Goal: Task Accomplishment & Management: Complete application form

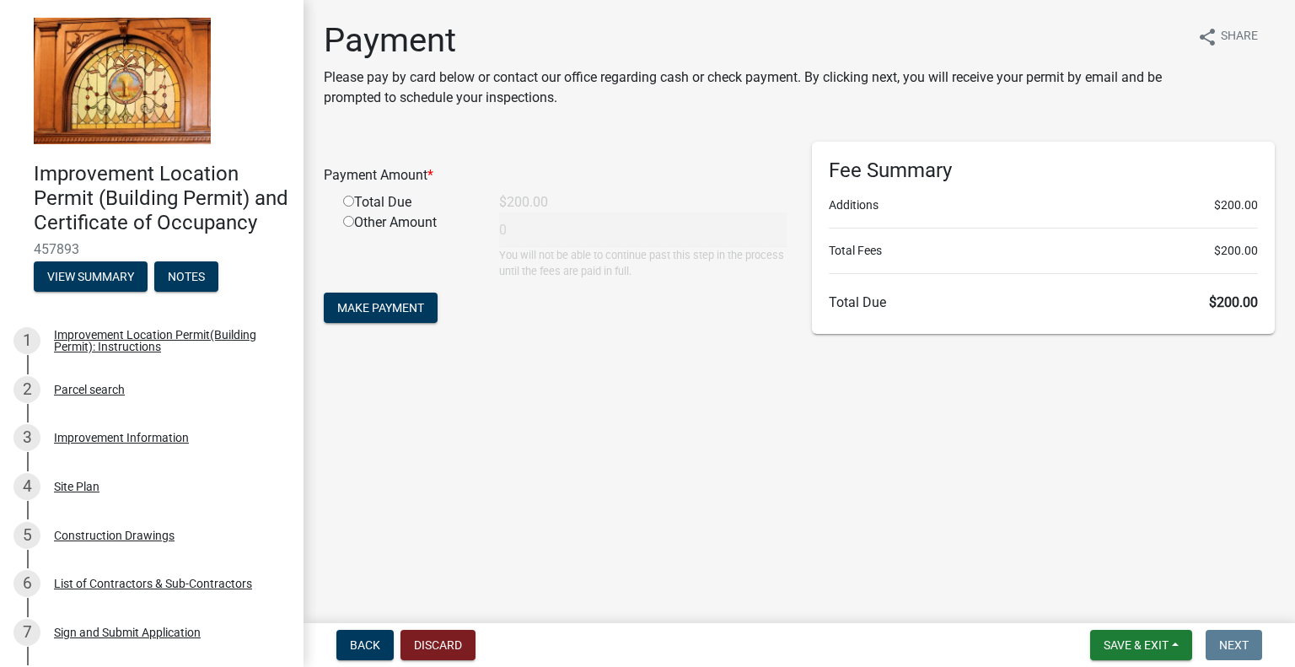
click at [351, 198] on input "radio" at bounding box center [348, 201] width 11 height 11
radio input "true"
type input "200"
click at [390, 306] on span "Make Payment" at bounding box center [380, 307] width 87 height 13
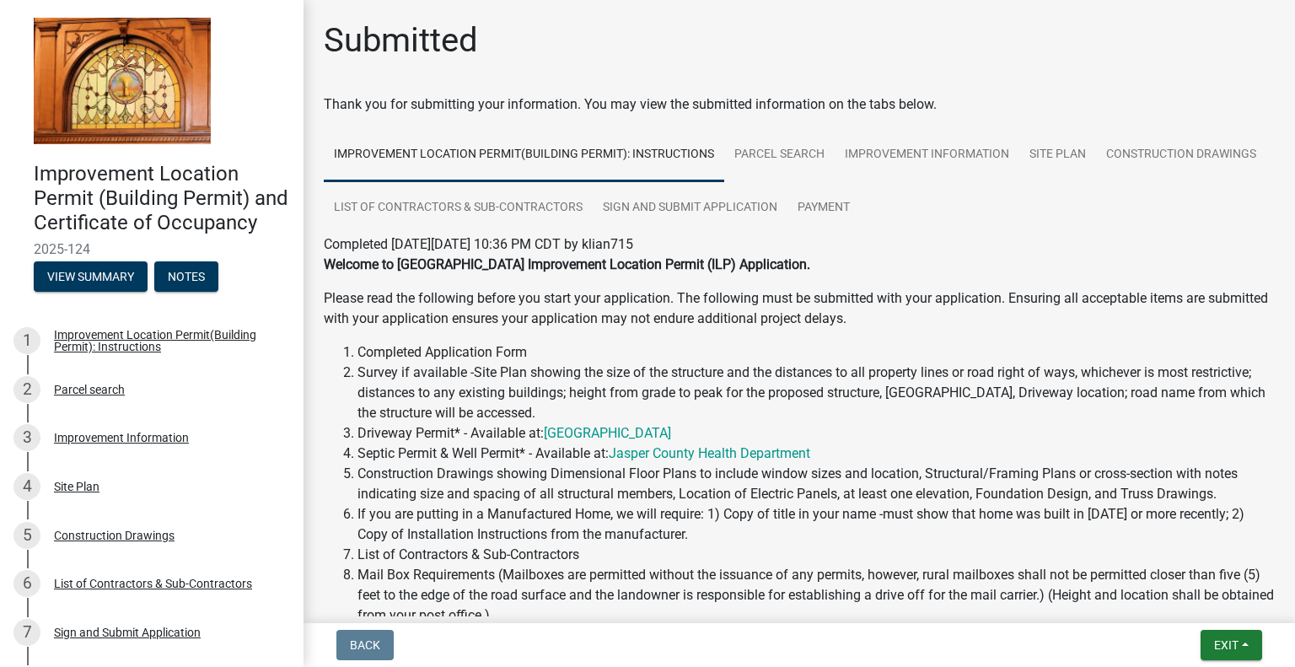
scroll to position [303, 0]
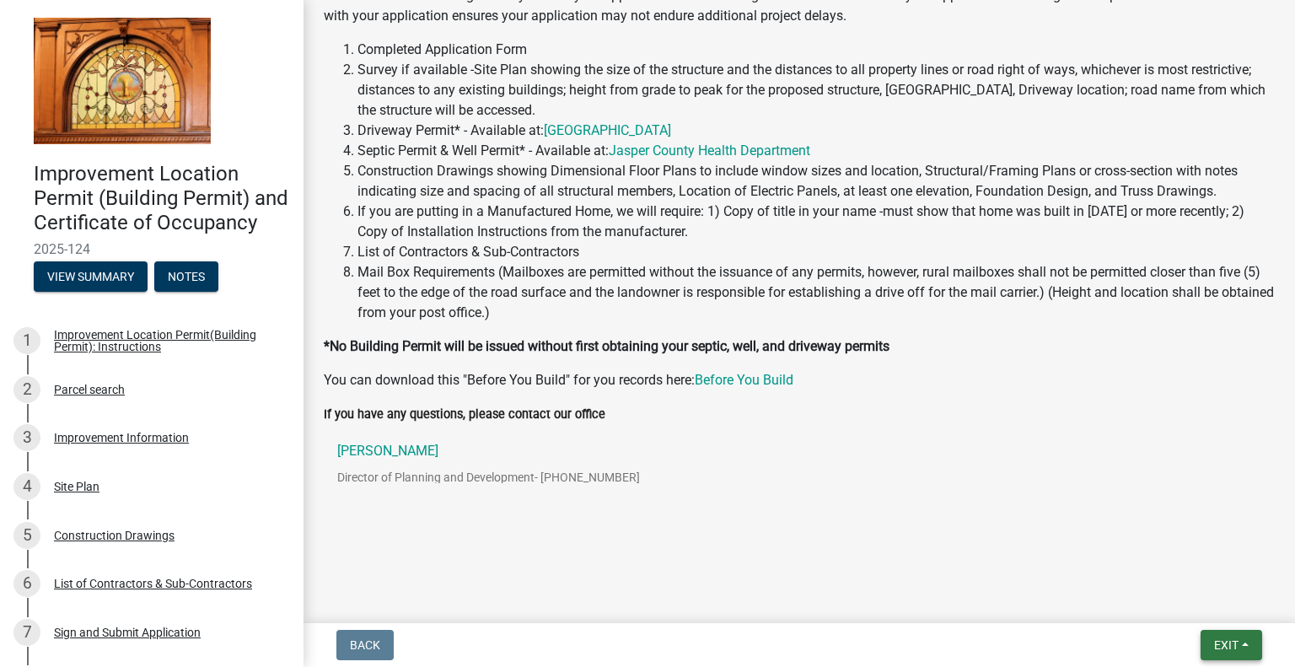
click at [1240, 648] on button "Exit" at bounding box center [1232, 645] width 62 height 30
click at [1202, 598] on button "Save & Exit" at bounding box center [1195, 601] width 135 height 40
